Goal: Task Accomplishment & Management: Manage account settings

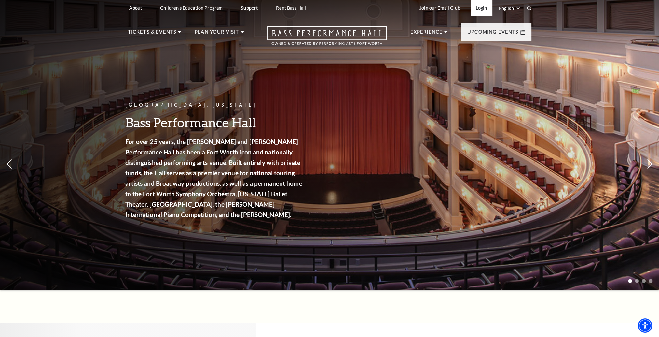
click at [483, 6] on link "Login" at bounding box center [482, 8] width 22 height 16
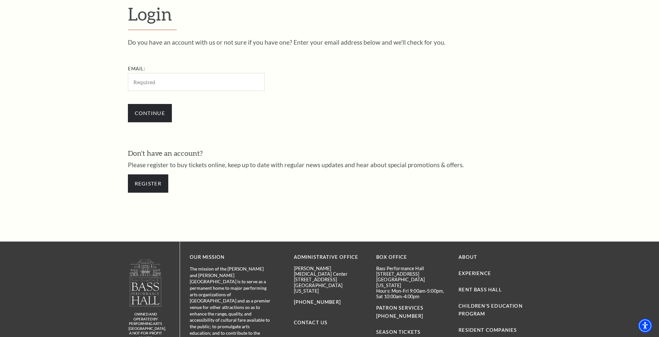
scroll to position [225, 0]
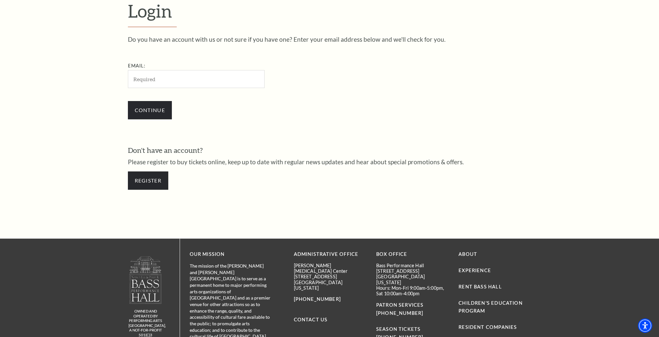
click at [161, 77] on input "Email:" at bounding box center [196, 79] width 137 height 18
type input "[EMAIL_ADDRESS][DOMAIN_NAME]"
click at [143, 104] on input "Continue" at bounding box center [150, 110] width 44 height 18
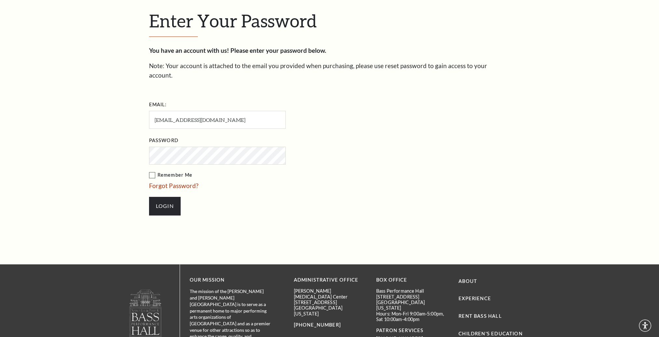
scroll to position [232, 0]
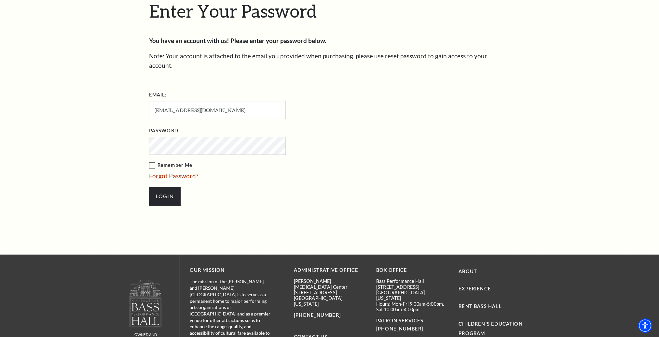
click at [150, 161] on label "Remember Me" at bounding box center [250, 165] width 202 height 8
click at [0, 0] on input "Remember Me" at bounding box center [0, 0] width 0 height 0
click at [169, 187] on input "Login" at bounding box center [165, 196] width 32 height 18
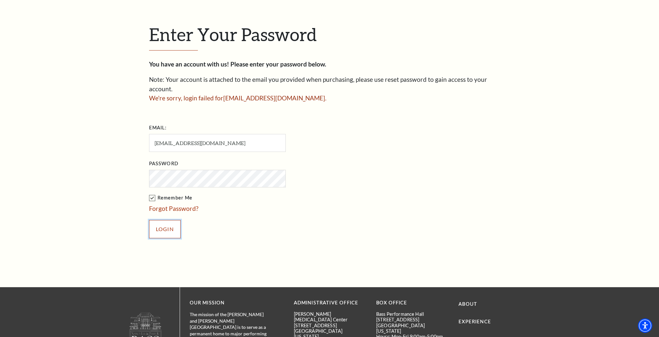
click at [168, 220] on input "Login" at bounding box center [165, 229] width 32 height 18
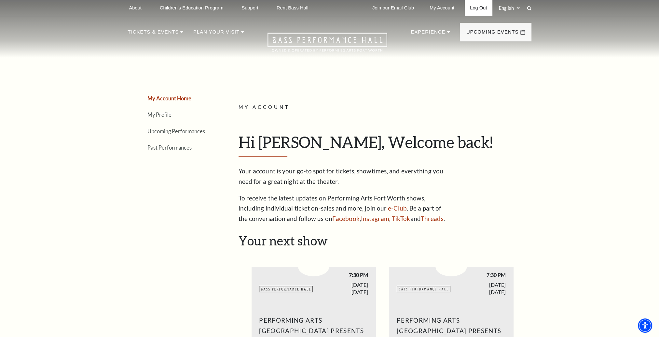
click at [474, 6] on link "Log Out" at bounding box center [478, 8] width 27 height 16
